Goal: Book appointment/travel/reservation

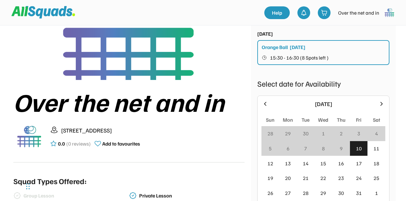
scroll to position [95, 0]
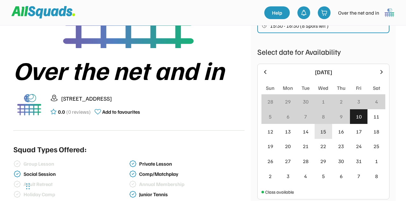
click at [323, 134] on div "15" at bounding box center [323, 131] width 18 height 15
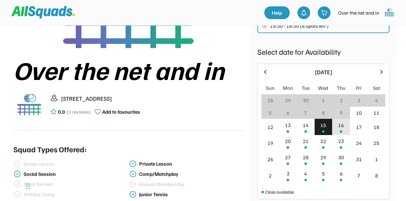
click at [338, 132] on div "16" at bounding box center [341, 127] width 18 height 16
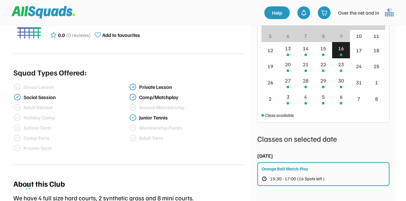
scroll to position [223, 0]
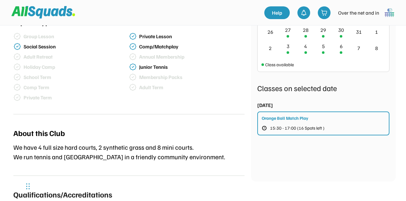
click at [317, 121] on div "Orange Ball Match Play 15:30 - 17:00 (16 Spots left )" at bounding box center [323, 123] width 132 height 24
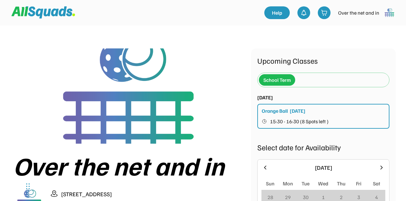
scroll to position [95, 0]
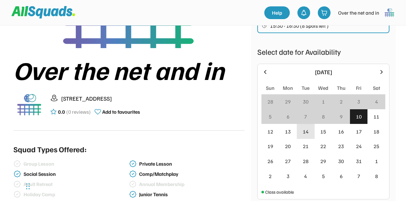
click at [340, 130] on div "16" at bounding box center [341, 132] width 6 height 8
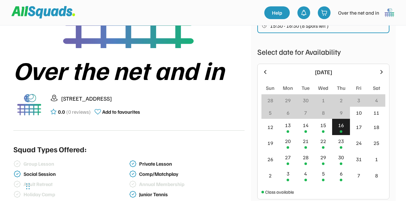
scroll to position [223, 0]
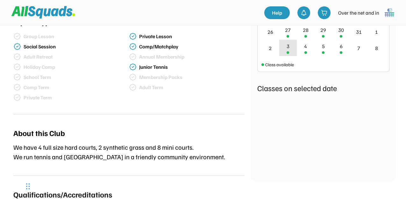
click at [288, 52] on div at bounding box center [287, 52] width 3 height 3
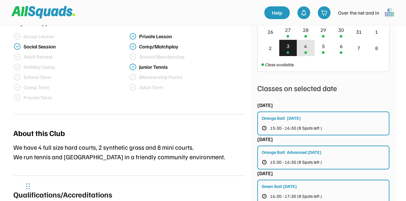
click at [308, 52] on div "4" at bounding box center [306, 48] width 18 height 16
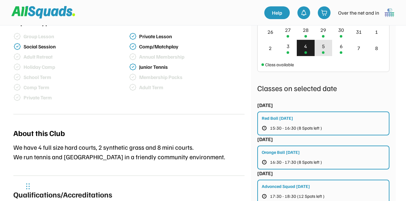
click at [322, 47] on div "5" at bounding box center [323, 46] width 3 height 8
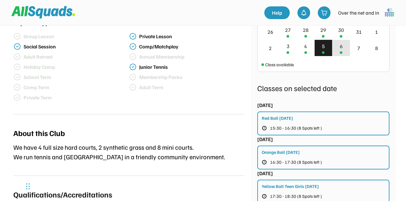
click at [341, 52] on div at bounding box center [340, 52] width 3 height 3
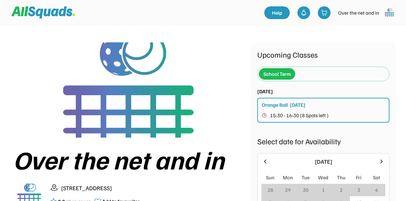
scroll to position [0, 0]
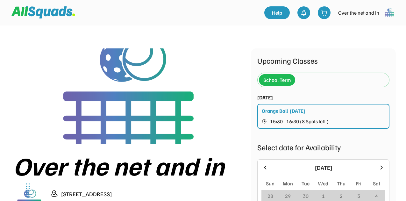
click at [392, 11] on img at bounding box center [389, 12] width 13 height 13
click at [53, 11] on img at bounding box center [43, 12] width 64 height 12
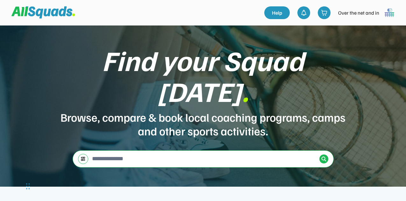
click at [390, 12] on img at bounding box center [389, 12] width 13 height 13
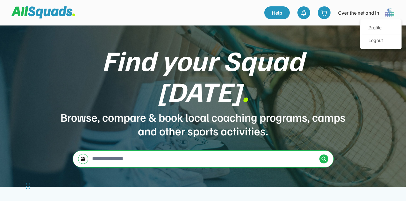
click at [372, 28] on link "Profile" at bounding box center [381, 28] width 38 height 13
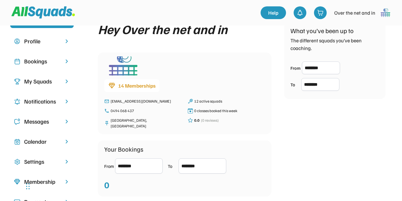
scroll to position [32, 0]
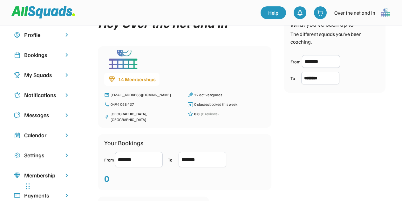
click at [48, 76] on div "My Squads" at bounding box center [42, 75] width 36 height 9
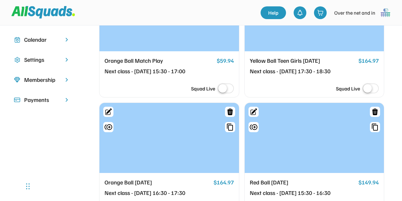
scroll to position [95, 0]
